Goal: Navigation & Orientation: Find specific page/section

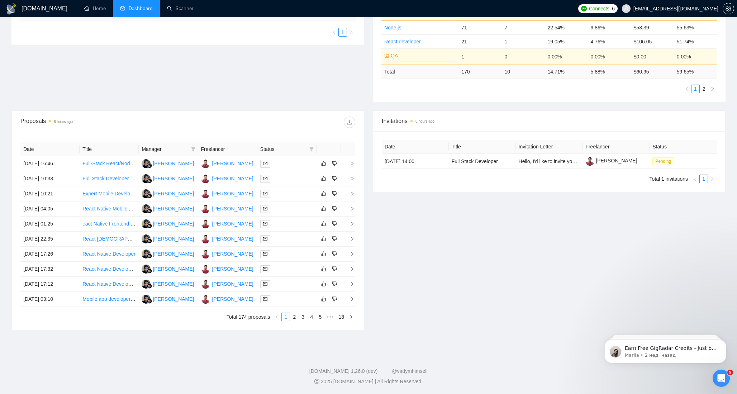
click at [283, 315] on link "1" at bounding box center [286, 317] width 8 height 8
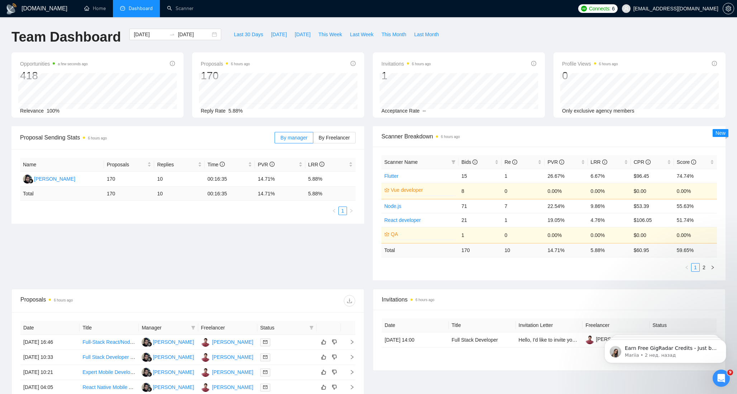
scroll to position [179, 0]
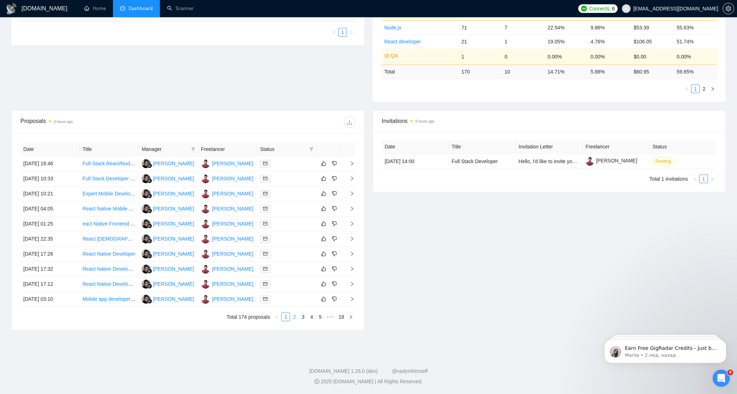
click at [294, 315] on link "2" at bounding box center [295, 317] width 8 height 8
click at [286, 318] on link "1" at bounding box center [286, 317] width 8 height 8
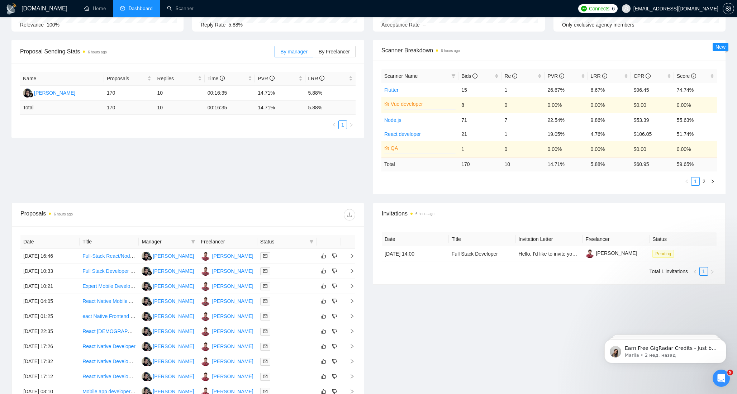
scroll to position [0, 0]
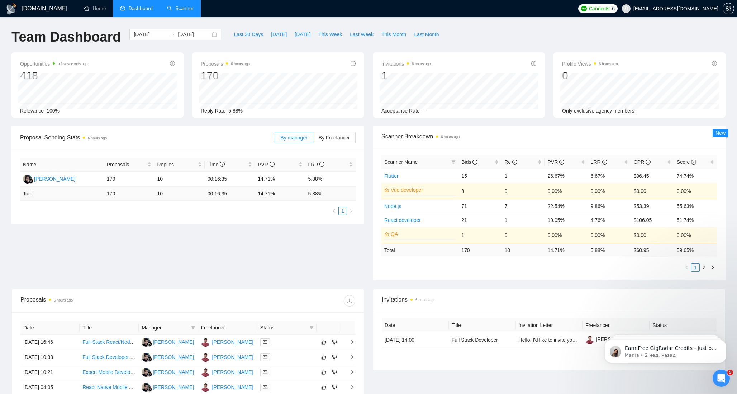
click at [170, 10] on link "Scanner" at bounding box center [180, 8] width 27 height 6
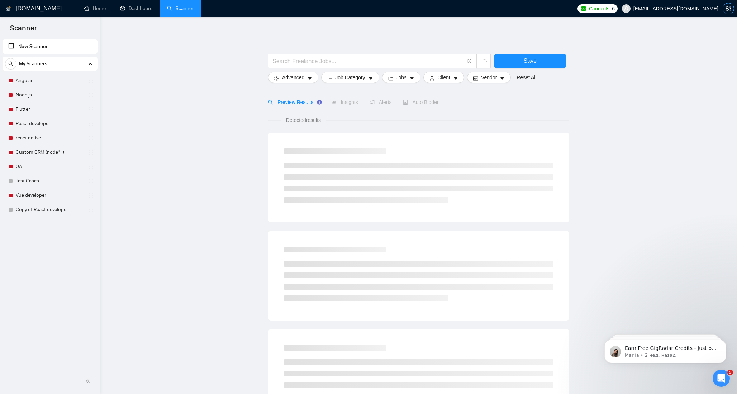
click at [725, 10] on span "setting" at bounding box center [728, 9] width 11 height 6
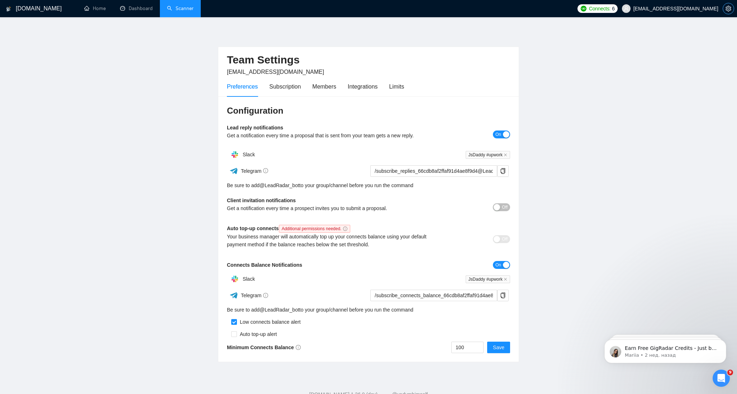
click at [725, 8] on span "setting" at bounding box center [728, 9] width 11 height 6
click at [611, 8] on span "Connects:" at bounding box center [600, 9] width 22 height 8
click at [686, 9] on span "[EMAIL_ADDRESS][DOMAIN_NAME]" at bounding box center [676, 9] width 85 height 0
click at [672, 9] on span "[EMAIL_ADDRESS][DOMAIN_NAME]" at bounding box center [676, 9] width 85 height 0
click at [663, 77] on span "Logout" at bounding box center [691, 81] width 78 height 8
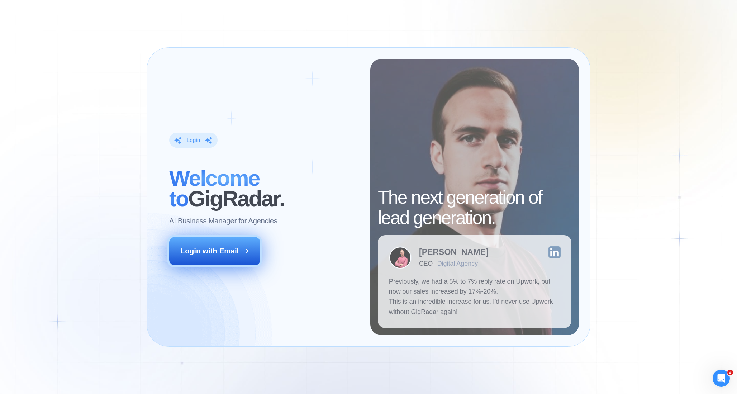
click at [229, 252] on div "Login with Email" at bounding box center [210, 251] width 58 height 10
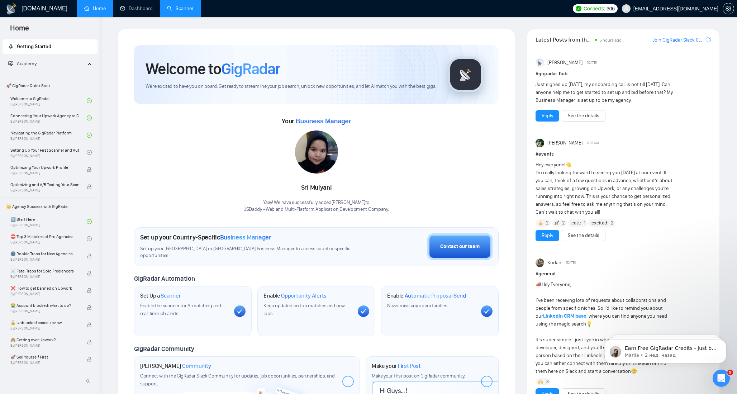
click at [184, 9] on link "Scanner" at bounding box center [180, 8] width 27 height 6
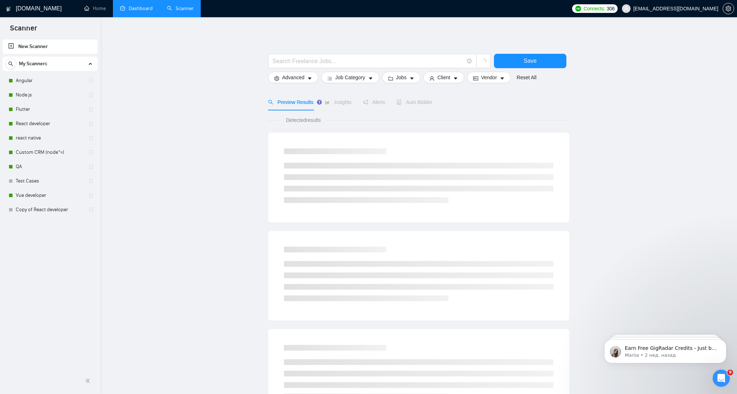
click at [135, 9] on link "Dashboard" at bounding box center [136, 8] width 33 height 6
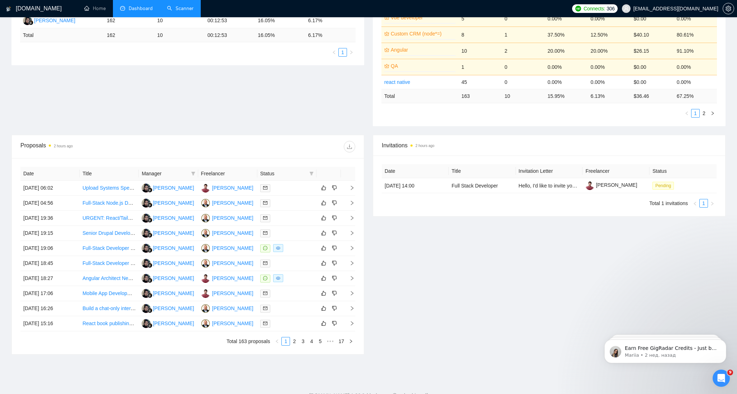
scroll to position [183, 0]
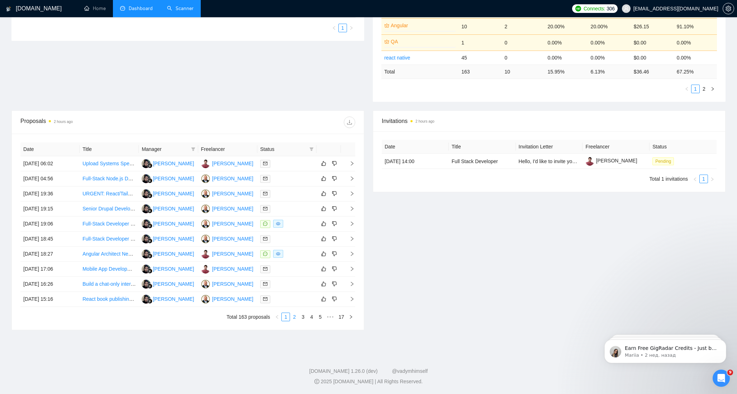
click at [294, 314] on link "2" at bounding box center [295, 317] width 8 height 8
click at [303, 319] on link "3" at bounding box center [303, 317] width 8 height 8
click at [285, 316] on link "1" at bounding box center [286, 317] width 8 height 8
